Goal: Complete application form: Complete application form

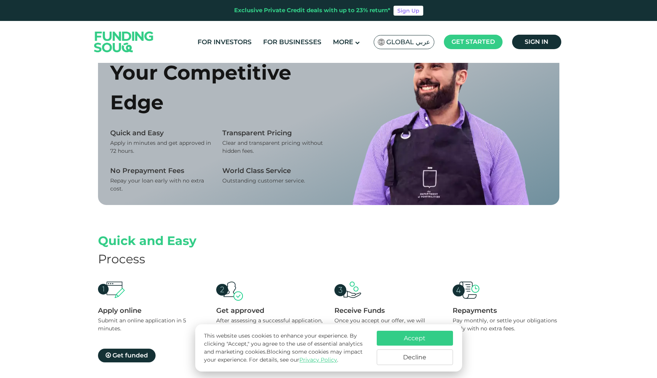
scroll to position [707, 0]
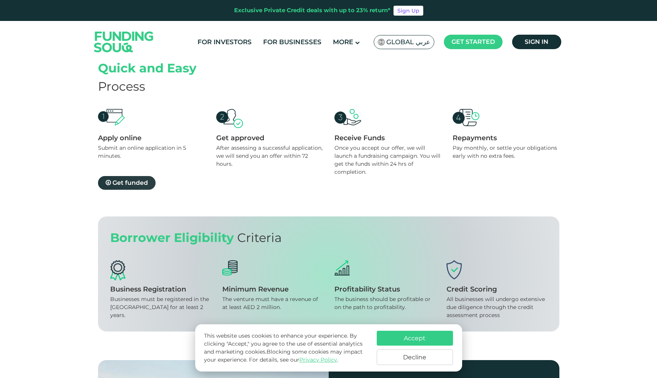
click at [125, 182] on span "Get funded" at bounding box center [130, 182] width 35 height 7
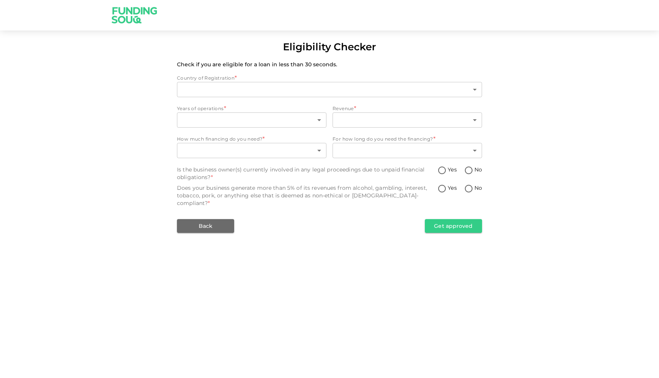
type input "1"
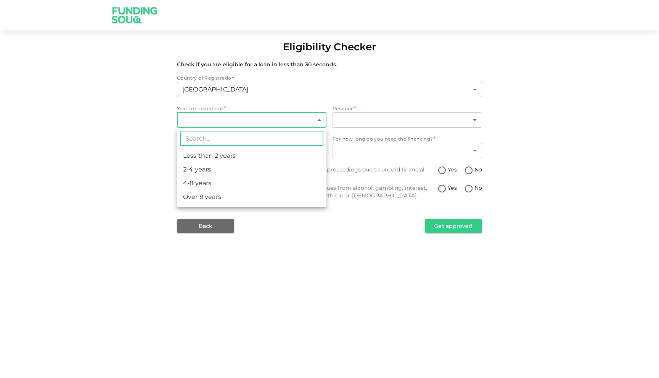
click at [247, 118] on body "Eligibility Checker Check if you are eligible for a loan in less than 30 second…" at bounding box center [329, 189] width 659 height 378
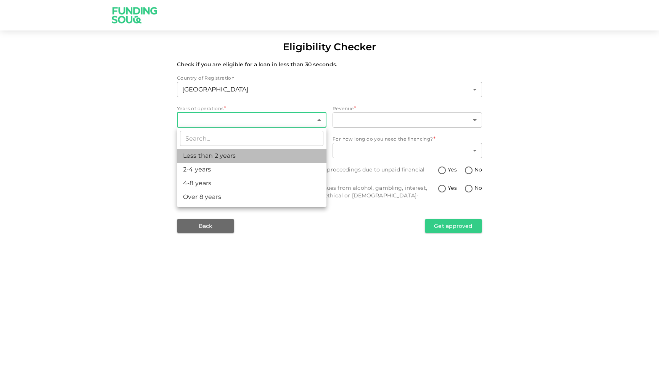
click at [253, 156] on li "Less than 2 years" at bounding box center [252, 156] width 150 height 14
type input "1"
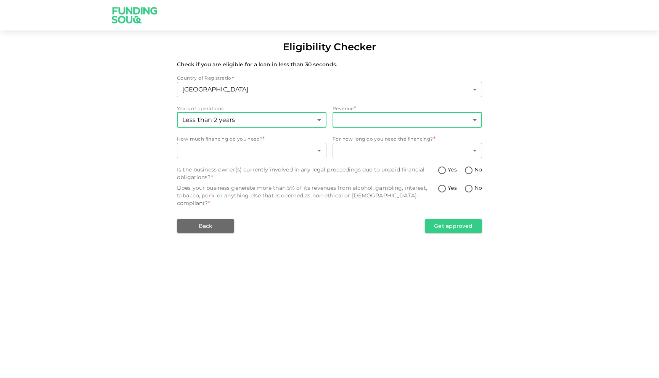
click at [343, 120] on body "Eligibility Checker Check if you are eligible for a loan in less than 30 second…" at bounding box center [329, 189] width 659 height 378
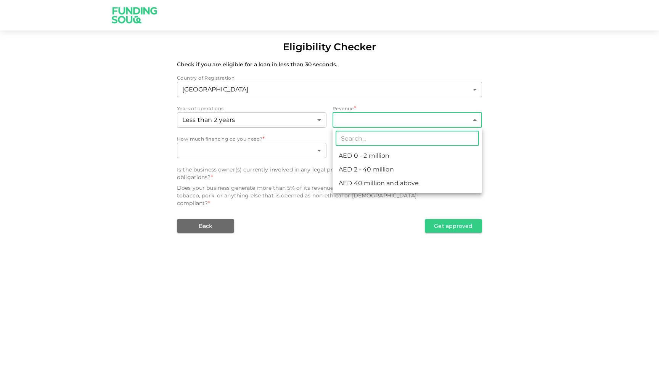
click at [370, 160] on li "AED 0 - 2 million" at bounding box center [408, 156] width 150 height 14
type input "1"
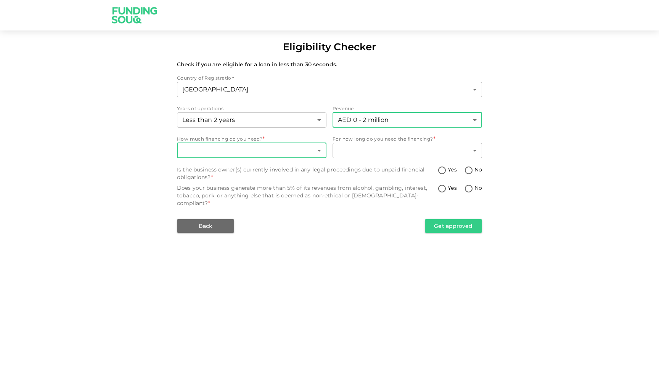
click at [284, 149] on body "Eligibility Checker Check if you are eligible for a loan in less than 30 second…" at bounding box center [329, 189] width 659 height 378
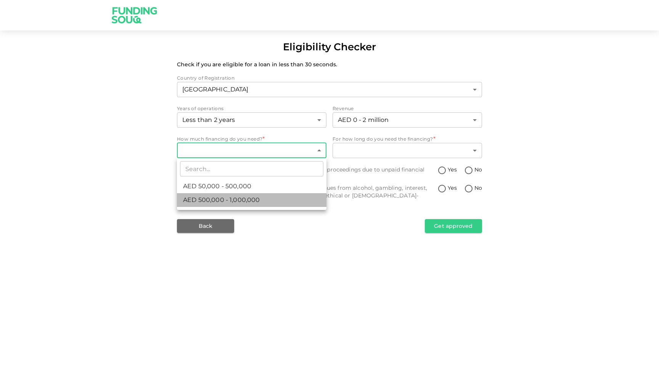
click at [266, 203] on li "AED 500,000 - 1,000,000" at bounding box center [252, 200] width 150 height 14
type input "2"
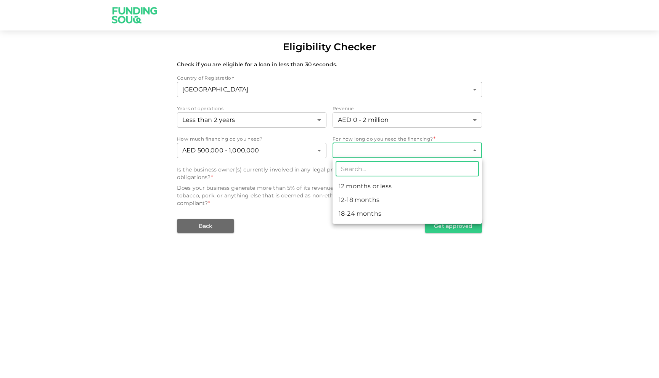
click at [348, 154] on body "Eligibility Checker Check if you are eligible for a loan in less than 30 second…" at bounding box center [329, 189] width 659 height 378
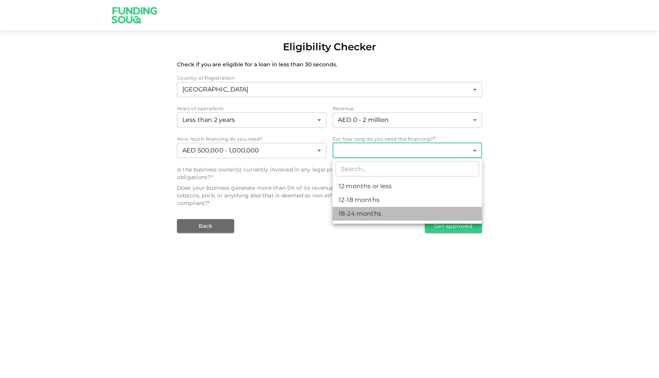
click at [363, 216] on li "18-24 months" at bounding box center [408, 214] width 150 height 14
type input "3"
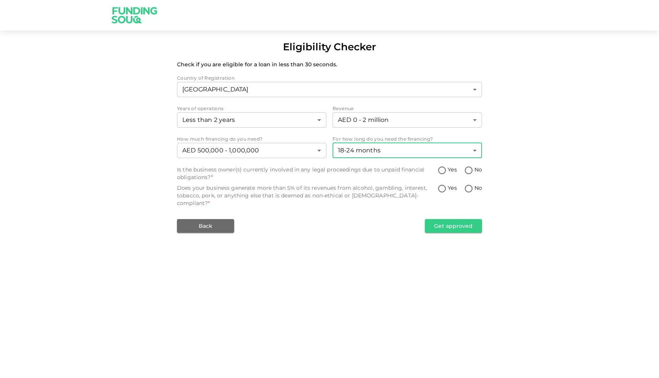
click at [467, 168] on input "No" at bounding box center [468, 171] width 11 height 10
radio input "true"
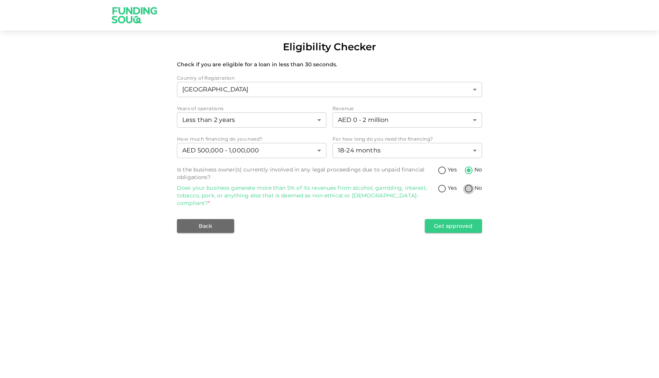
click at [467, 189] on input "No" at bounding box center [468, 189] width 11 height 10
radio input "true"
click at [460, 224] on button "Get approved" at bounding box center [453, 226] width 57 height 14
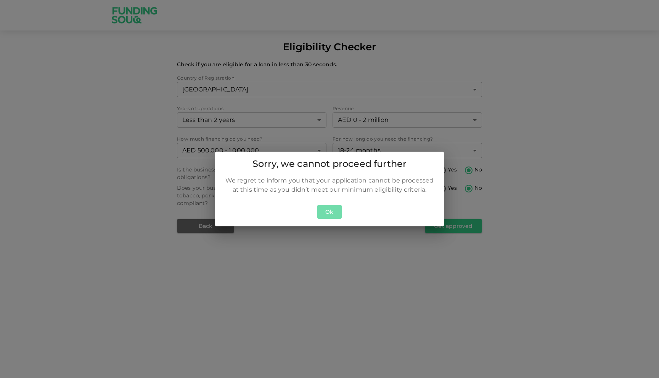
click at [335, 214] on button "Ok" at bounding box center [329, 212] width 24 height 14
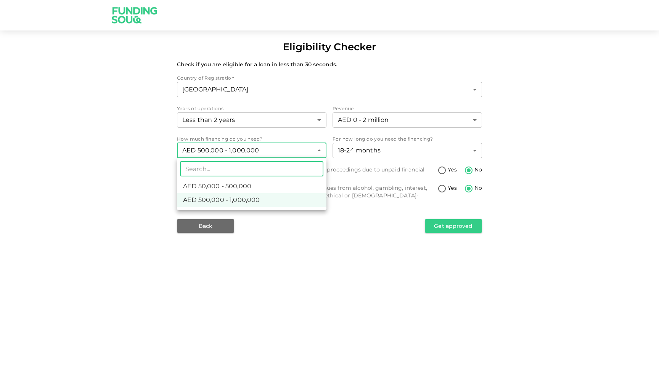
click at [308, 151] on body "Eligibility Checker Check if you are eligible for a loan in less than 30 second…" at bounding box center [329, 189] width 659 height 378
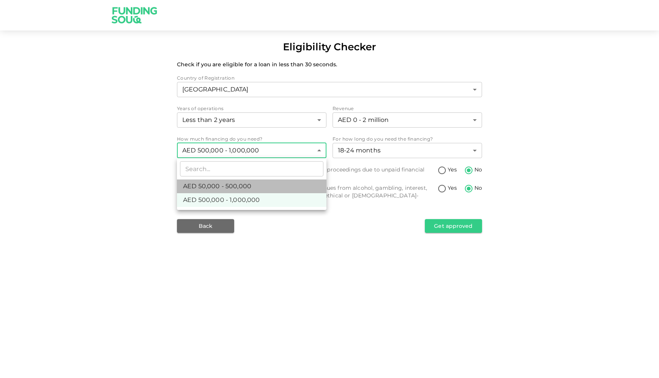
click at [306, 185] on li "AED 50,000 - 500,000" at bounding box center [252, 187] width 150 height 14
type input "1"
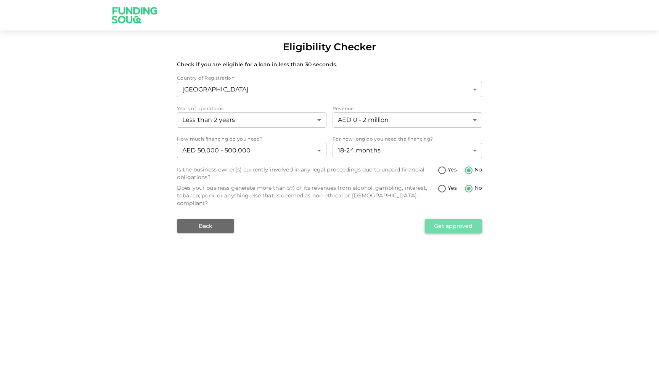
click at [433, 219] on button "Get approved" at bounding box center [453, 226] width 57 height 14
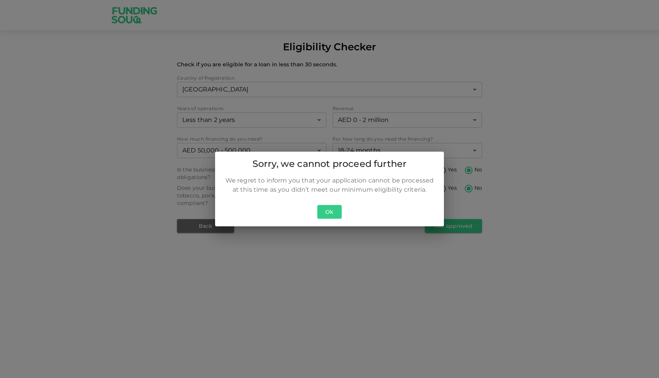
click at [454, 43] on div "Sorry, we cannot proceed further We regret to inform you that your application …" at bounding box center [329, 189] width 659 height 378
